Goal: Navigation & Orientation: Find specific page/section

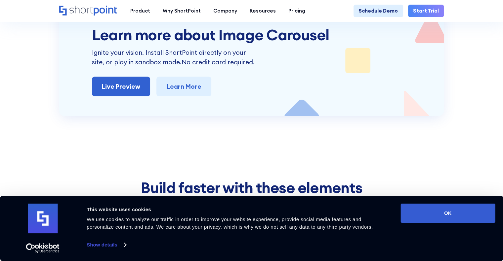
scroll to position [1456, 0]
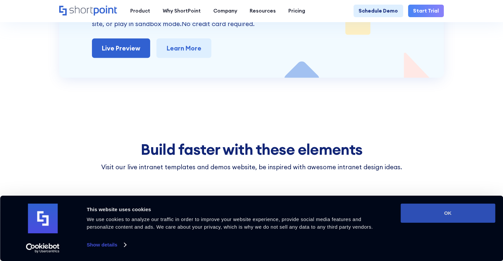
click at [476, 213] on button "OK" at bounding box center [447, 213] width 95 height 19
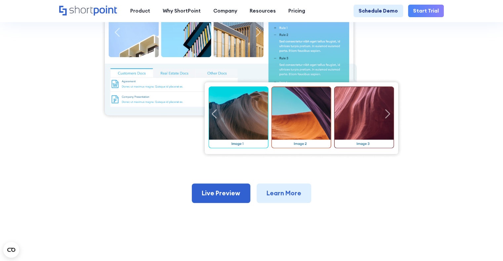
scroll to position [231, 0]
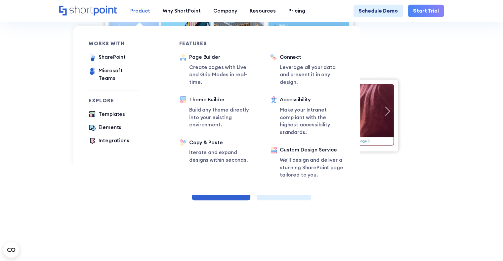
click at [133, 10] on div "Product" at bounding box center [140, 11] width 20 height 8
click at [111, 111] on div "Templates" at bounding box center [112, 115] width 26 height 8
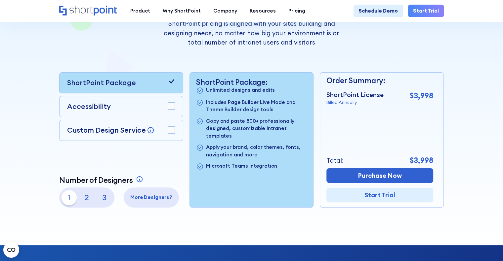
scroll to position [165, 0]
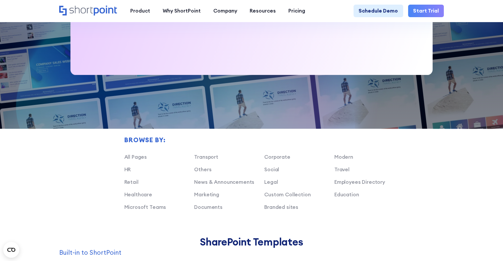
scroll to position [165, 0]
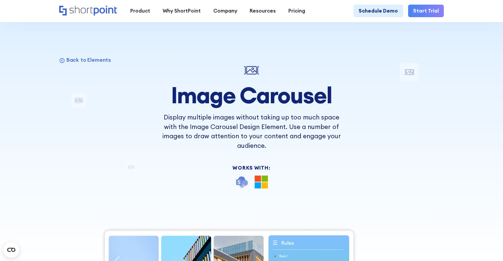
scroll to position [198, 0]
